Goal: Information Seeking & Learning: Learn about a topic

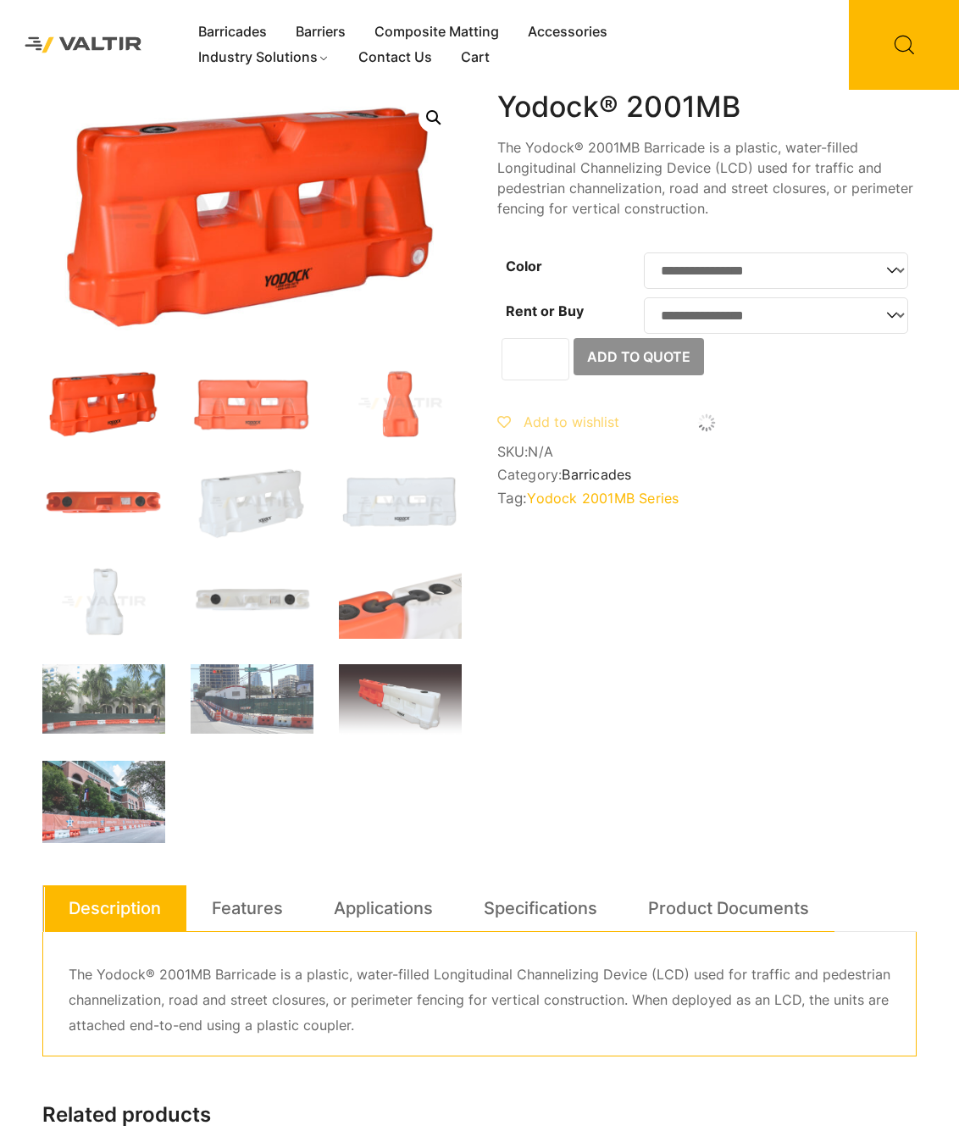
click at [719, 274] on select "**********" at bounding box center [776, 270] width 264 height 36
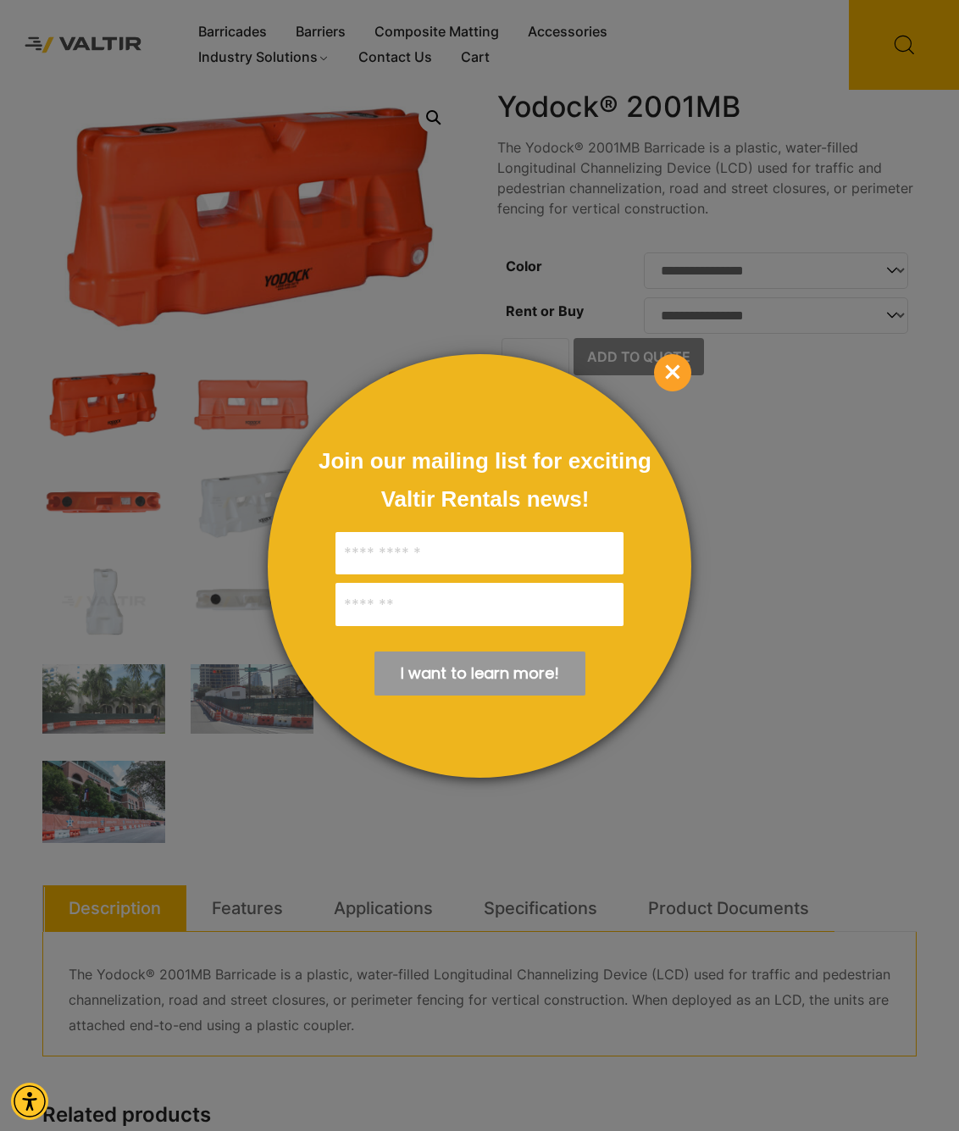
click at [685, 372] on span "×" at bounding box center [672, 372] width 37 height 37
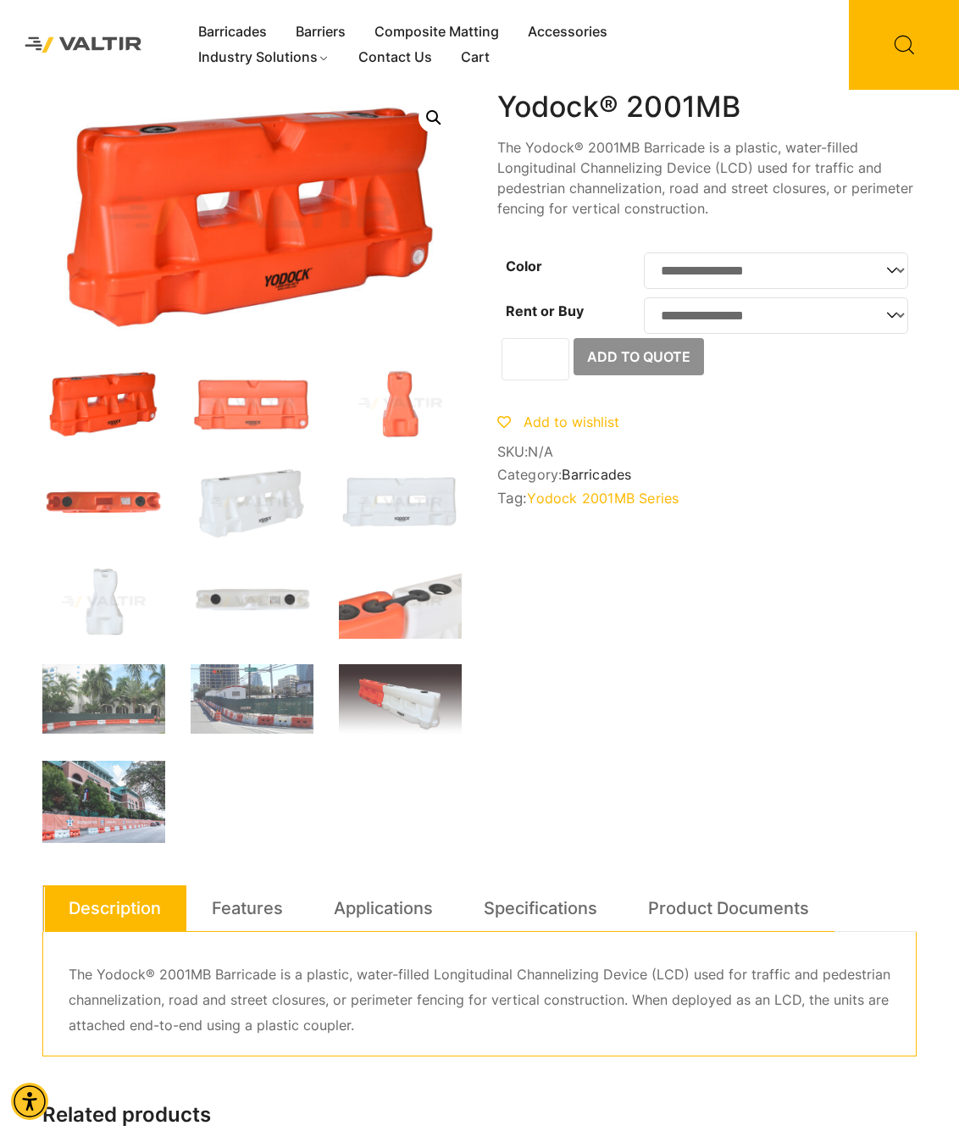
click at [564, 189] on p "The Yodock® 2001MB Barricade is a plastic, water-filled Longitudinal Channelizi…" at bounding box center [706, 177] width 419 height 81
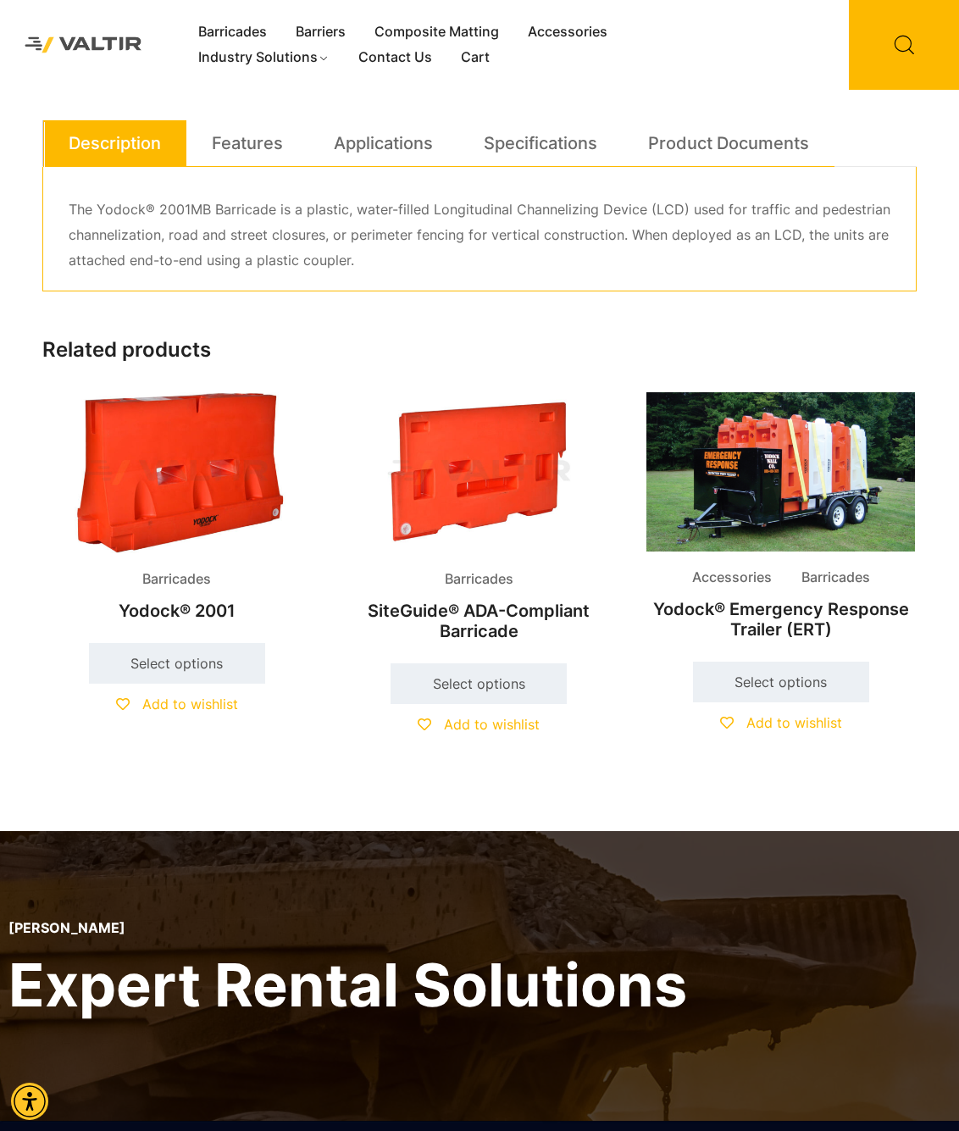
scroll to position [1045, 0]
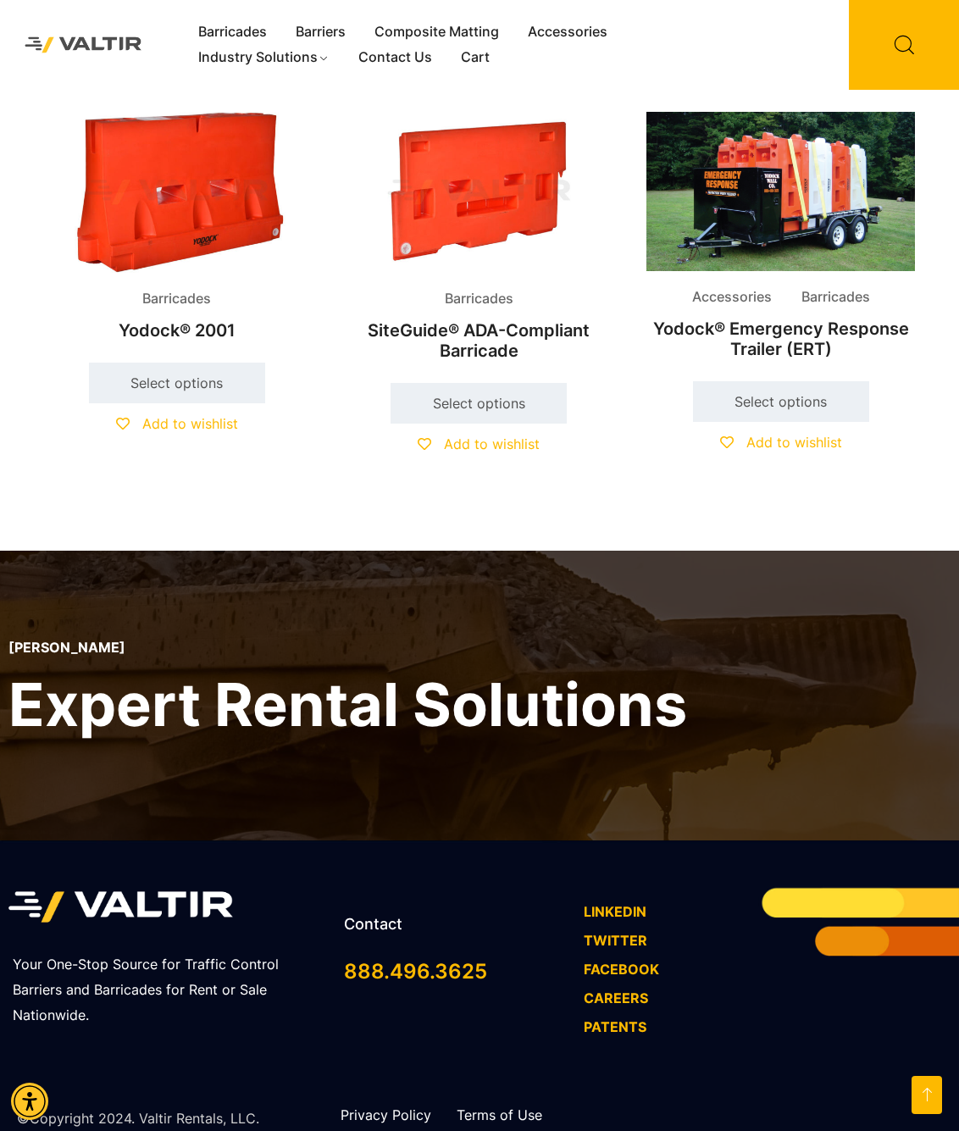
click at [163, 187] on img at bounding box center [176, 192] width 269 height 161
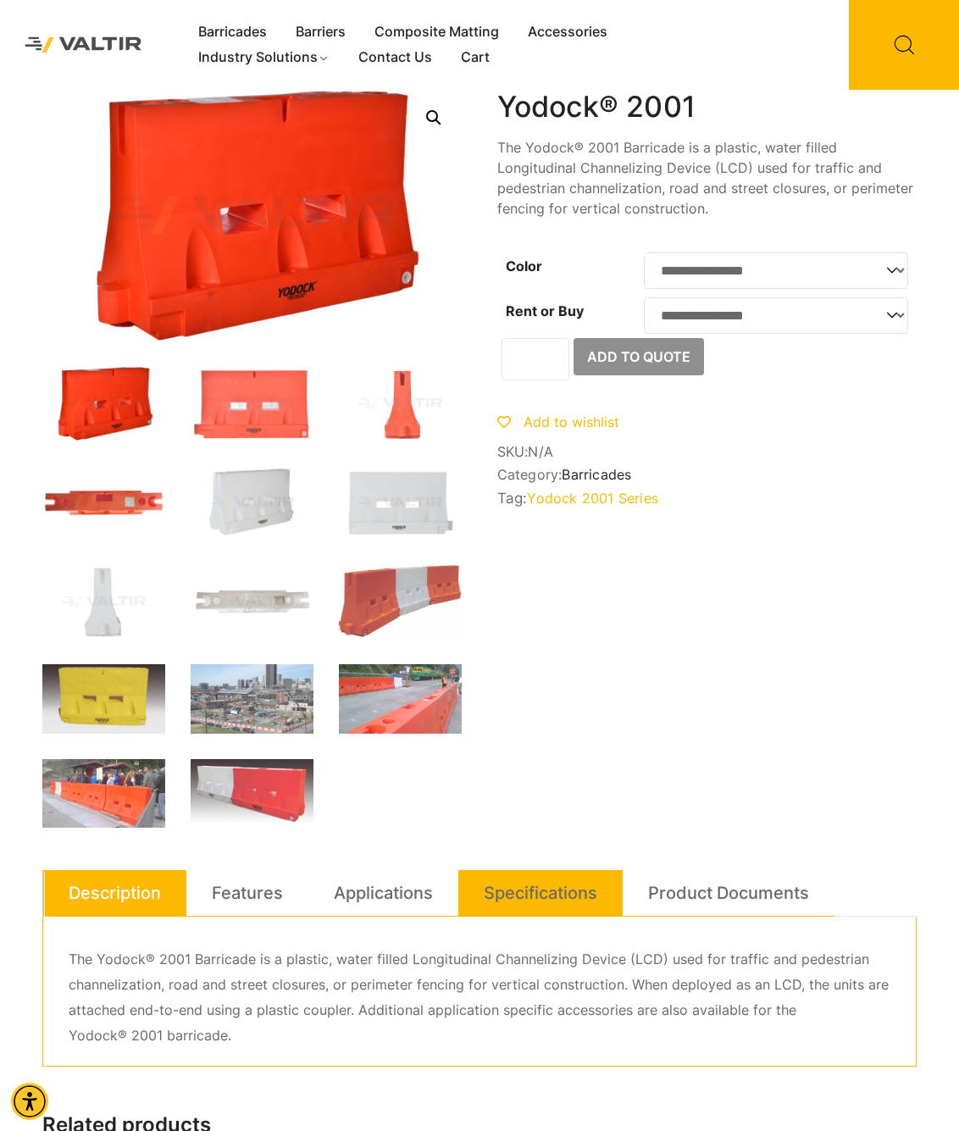
click at [503, 887] on link "Specifications" at bounding box center [541, 893] width 114 height 46
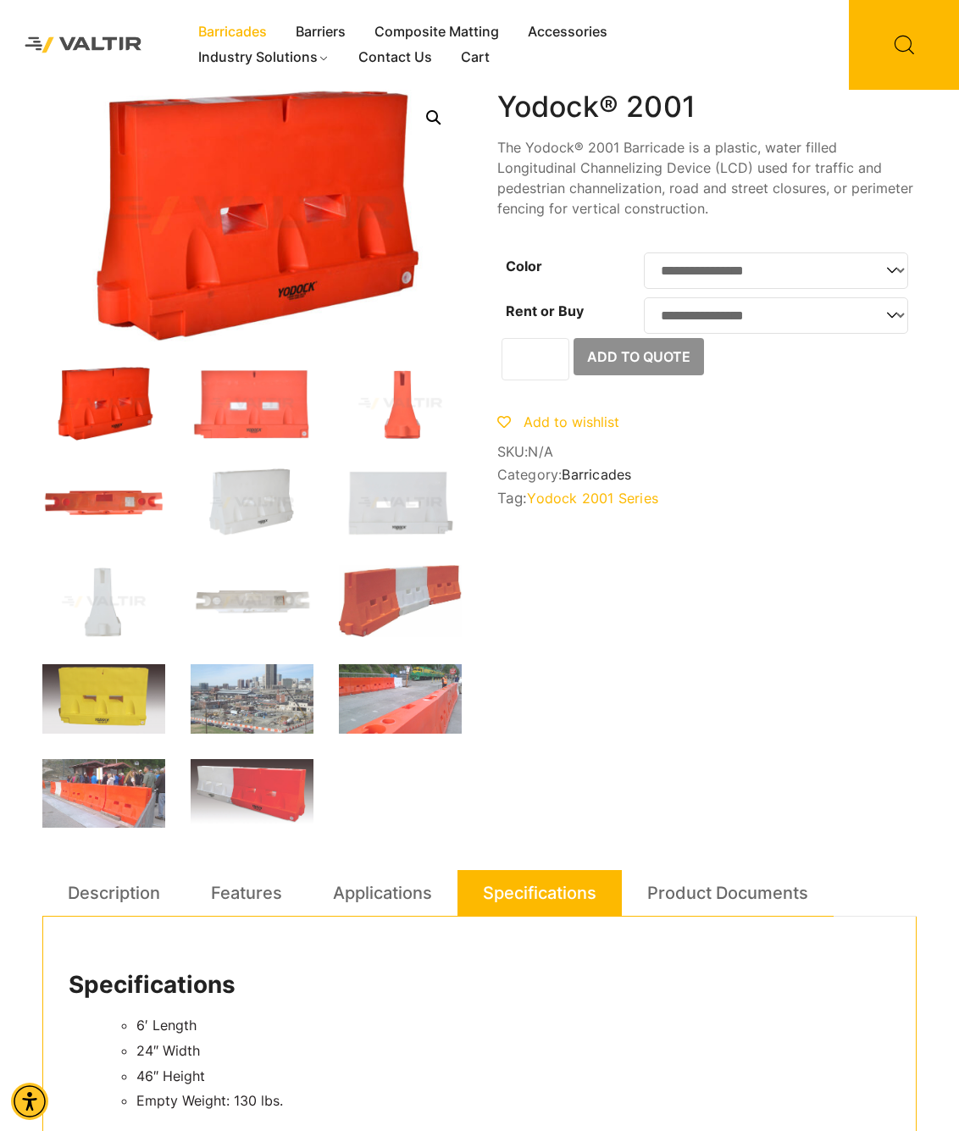
click at [246, 32] on link "Barricades" at bounding box center [232, 31] width 97 height 25
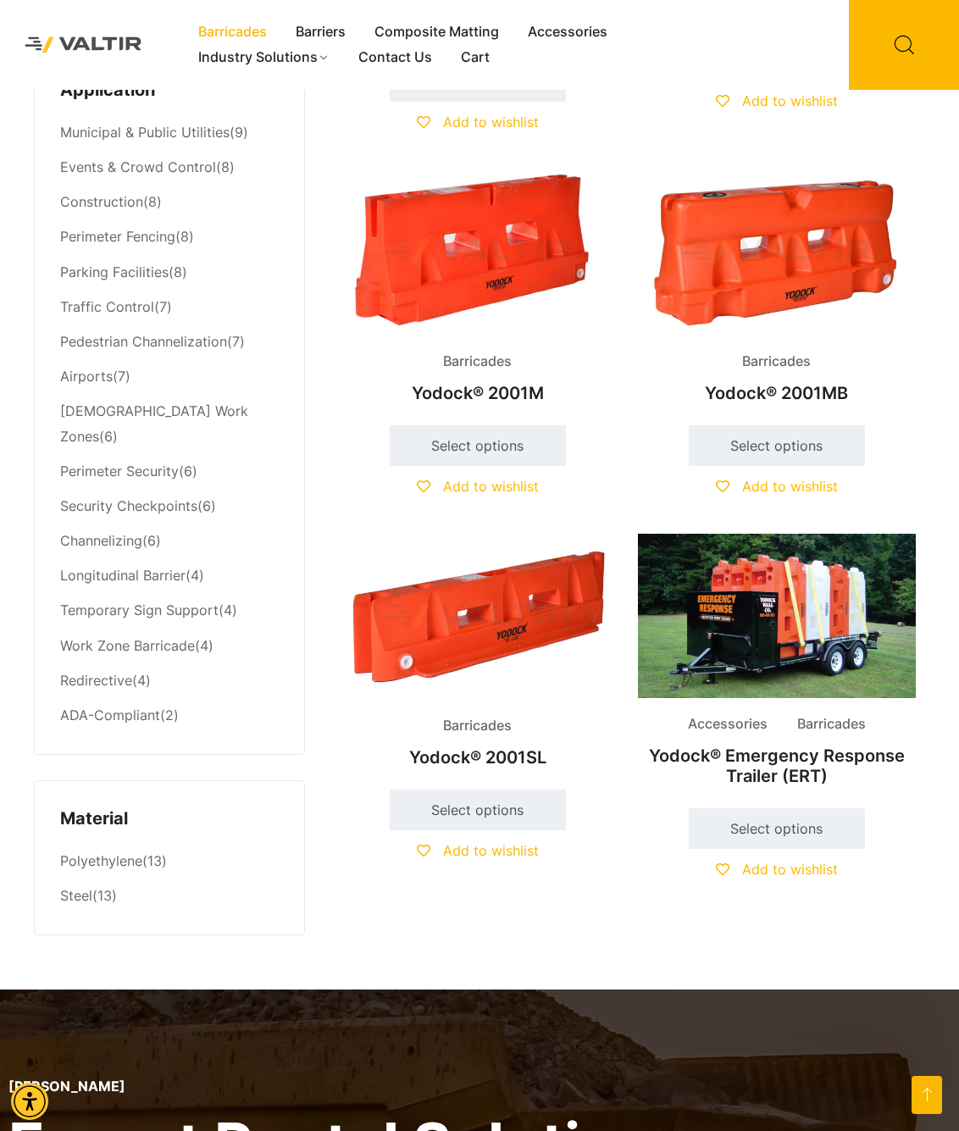
scroll to position [770, 0]
